Goal: Task Accomplishment & Management: Use online tool/utility

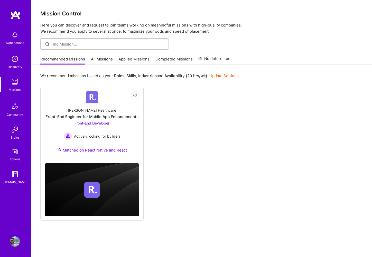
click at [12, 42] on div "Notifications" at bounding box center [15, 42] width 18 height 5
click at [18, 15] on img at bounding box center [15, 14] width 10 height 9
click at [15, 16] on img at bounding box center [15, 14] width 10 height 9
click at [15, 155] on link "Tokens" at bounding box center [15, 154] width 32 height 14
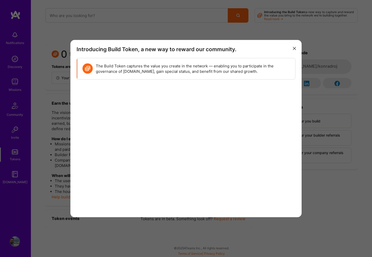
click at [293, 49] on button "modal" at bounding box center [295, 48] width 6 height 8
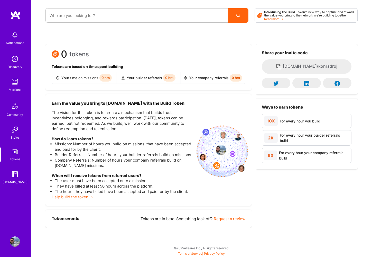
click at [18, 84] on img at bounding box center [15, 82] width 10 height 10
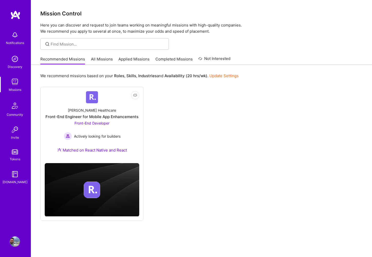
click at [98, 59] on link "All Missions" at bounding box center [102, 60] width 22 height 8
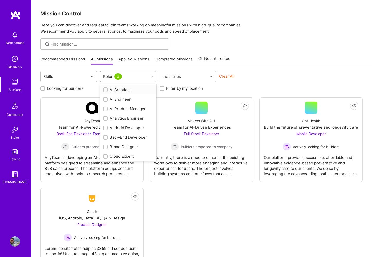
click at [133, 74] on div "Roles 2" at bounding box center [124, 76] width 48 height 10
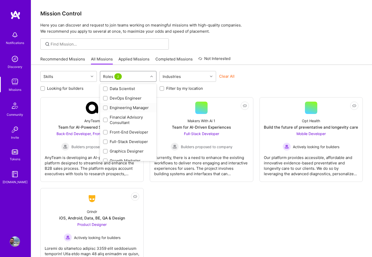
click at [107, 109] on div at bounding box center [105, 107] width 5 height 5
click at [107, 109] on input "checkbox" at bounding box center [106, 108] width 4 height 4
click at [106, 107] on input "checkbox" at bounding box center [106, 108] width 4 height 4
checkbox input "true"
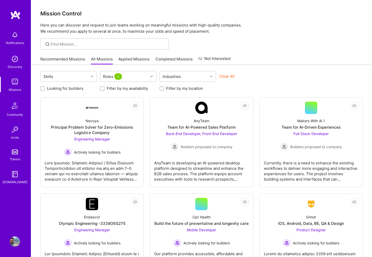
click at [266, 74] on div "Clear All" at bounding box center [247, 79] width 57 height 10
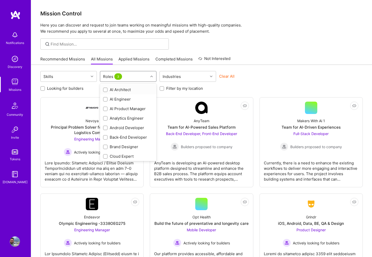
click at [148, 80] on div at bounding box center [152, 76] width 8 height 10
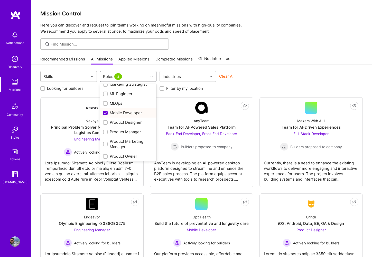
click at [105, 114] on input "checkbox" at bounding box center [106, 113] width 5 height 5
checkbox input "false"
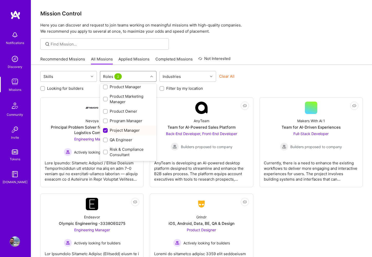
scroll to position [247, 0]
click at [105, 129] on input "checkbox" at bounding box center [106, 130] width 5 height 5
checkbox input "false"
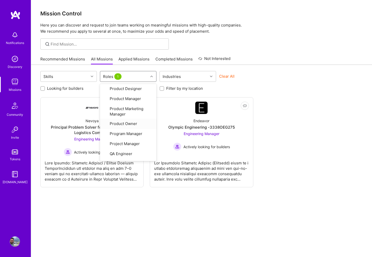
click at [281, 47] on div at bounding box center [201, 43] width 341 height 11
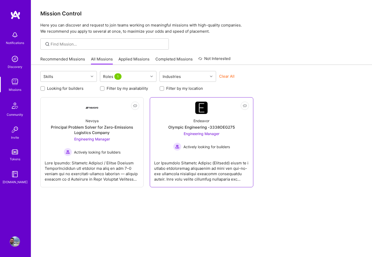
click at [170, 126] on div "Olympic Engineering -3338OEG275" at bounding box center [201, 126] width 67 height 5
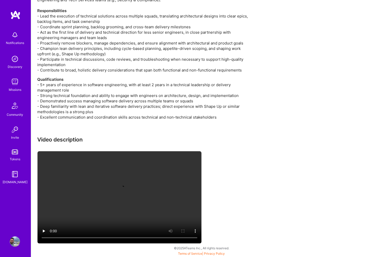
scroll to position [670, 0]
